Goal: Information Seeking & Learning: Learn about a topic

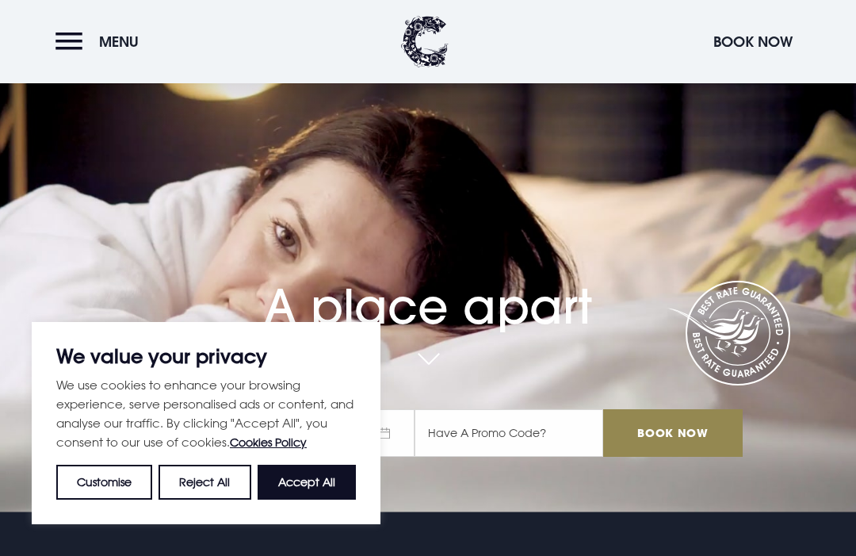
scroll to position [48, 0]
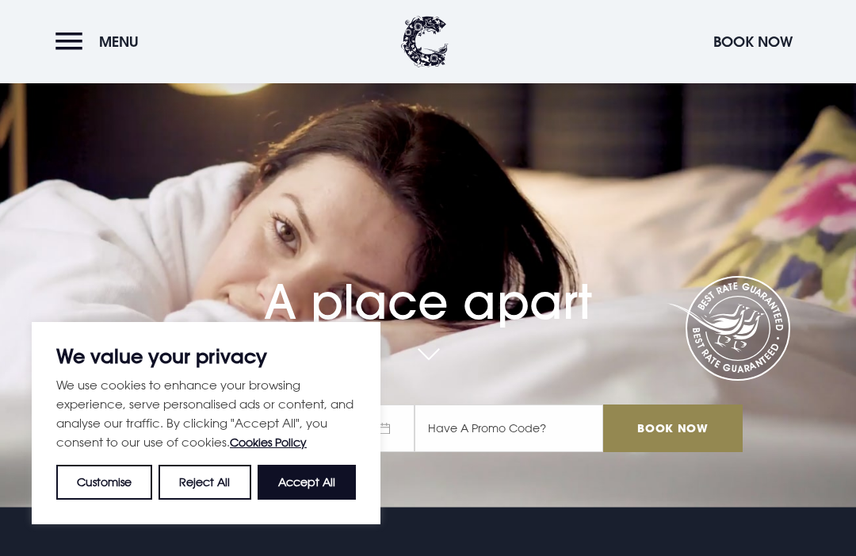
click at [334, 472] on button "Accept All" at bounding box center [307, 481] width 98 height 35
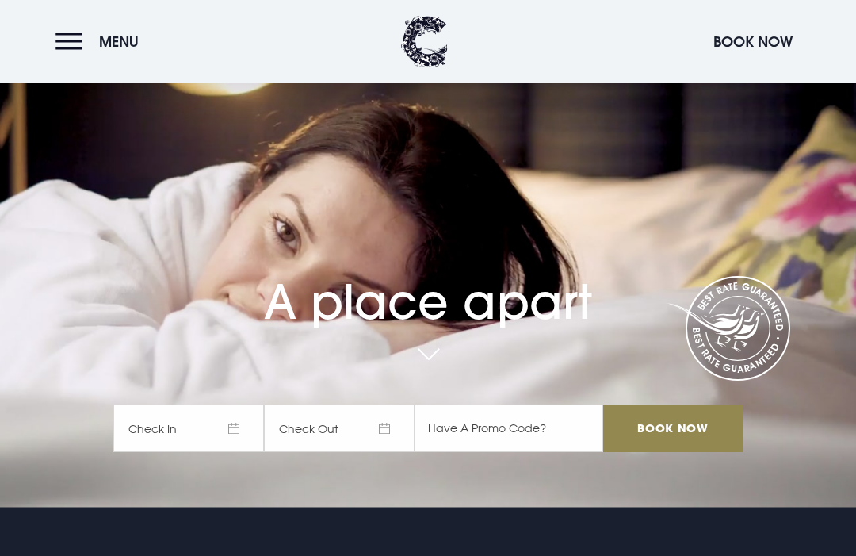
checkbox input "true"
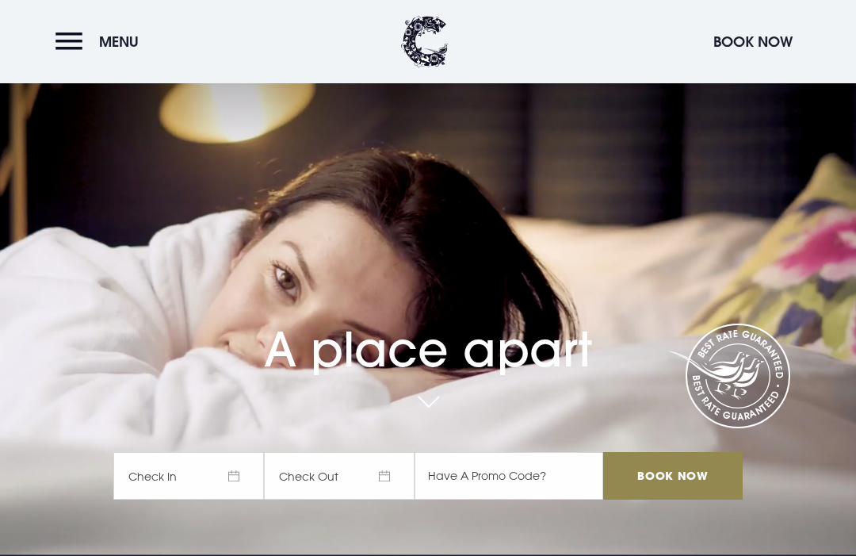
scroll to position [0, 0]
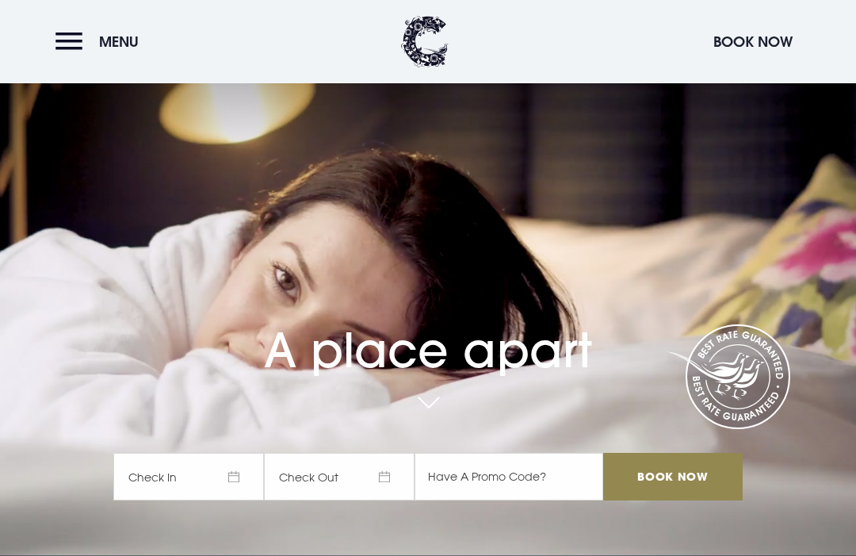
click at [70, 44] on button "Menu" at bounding box center [100, 42] width 91 height 34
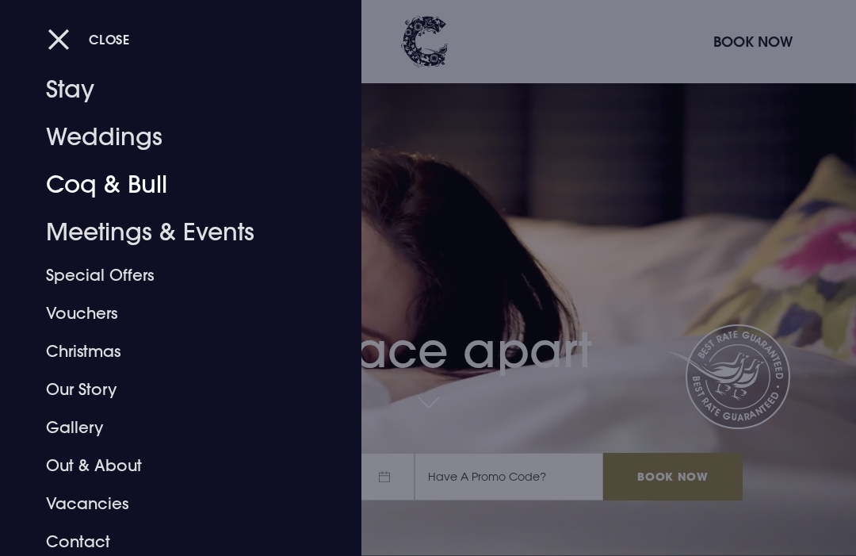
click at [147, 179] on link "Coq & Bull" at bounding box center [170, 185] width 248 height 48
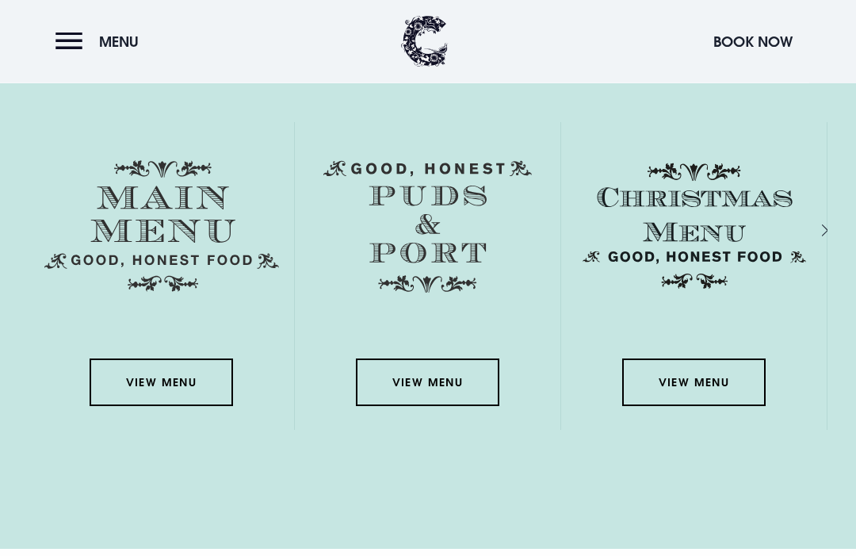
scroll to position [2201, 0]
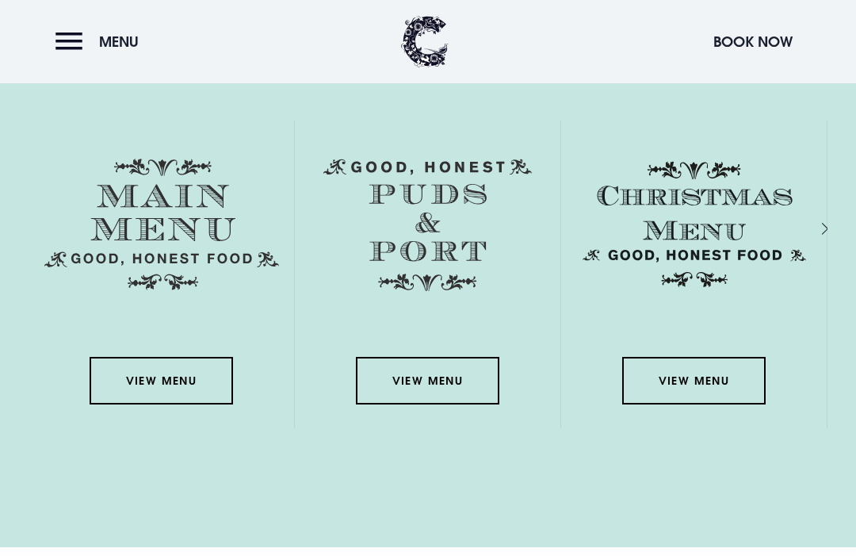
click at [192, 404] on link "View Menu" at bounding box center [161, 381] width 143 height 48
